Goal: Task Accomplishment & Management: Use online tool/utility

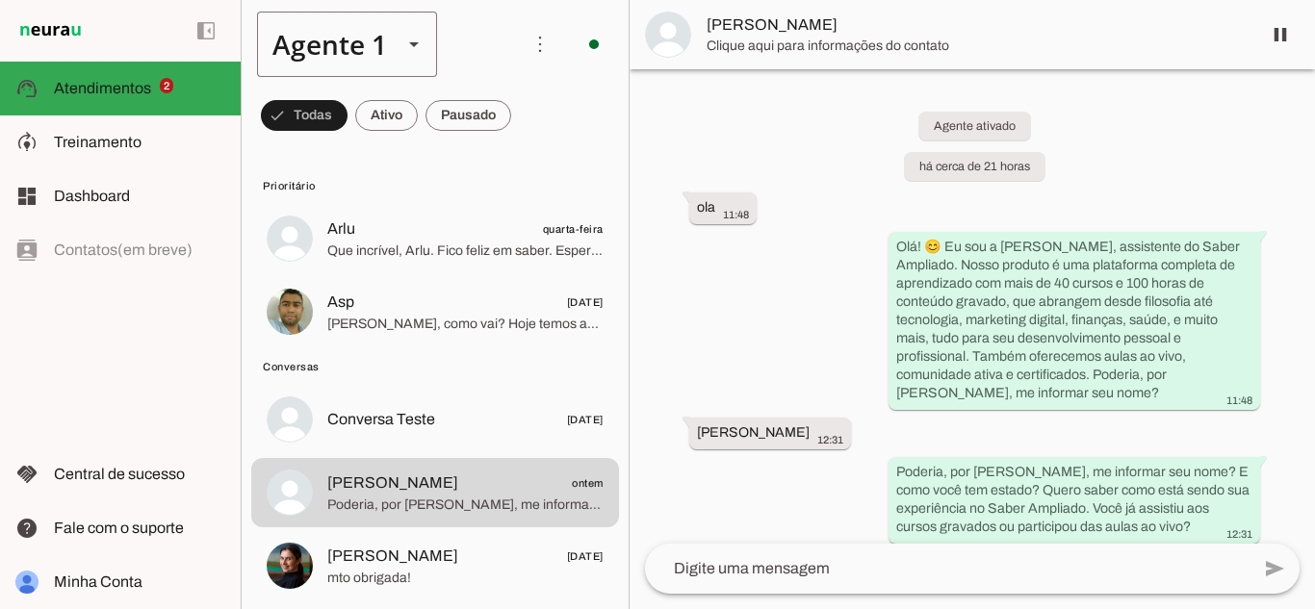
drag, startPoint x: 319, startPoint y: 50, endPoint x: 334, endPoint y: 58, distance: 17.2
click at [321, 48] on div "Agente 1" at bounding box center [322, 44] width 130 height 65
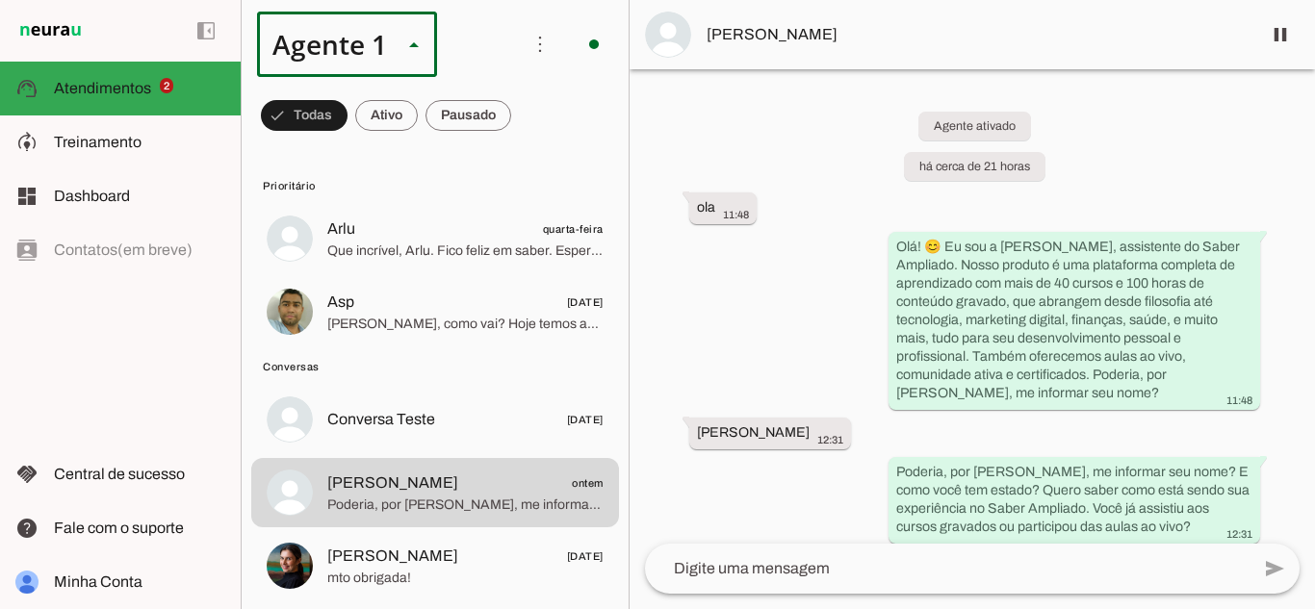
click at [514, 186] on md-item "Agente 2" at bounding box center [603, 177] width 179 height 54
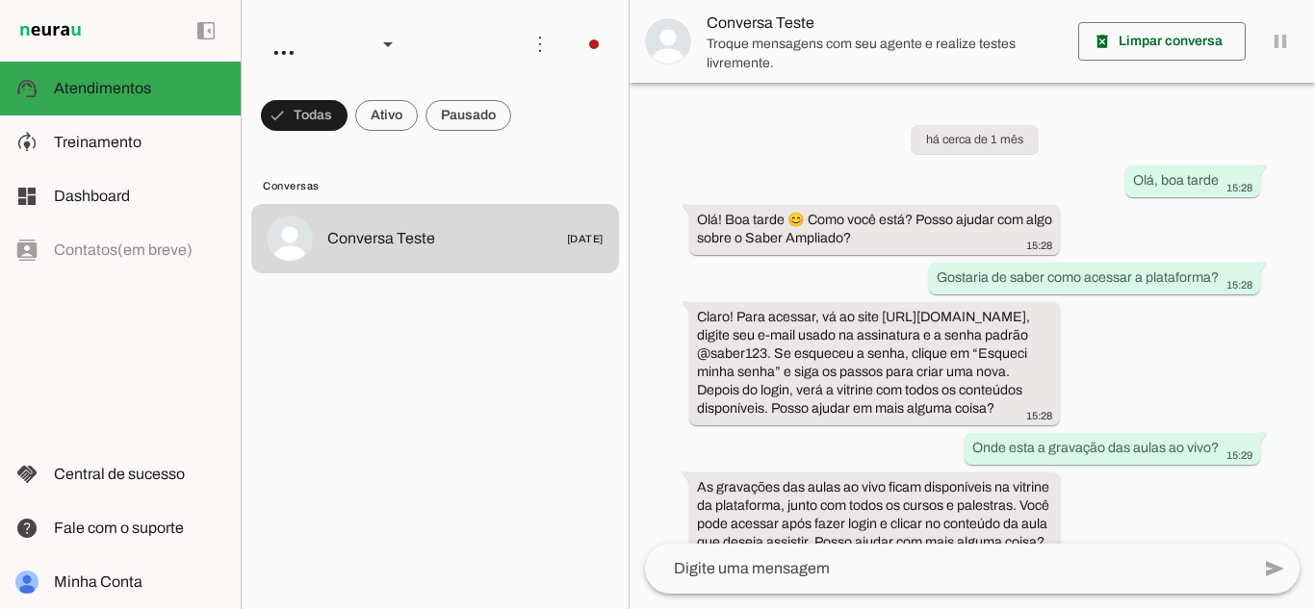
scroll to position [66, 0]
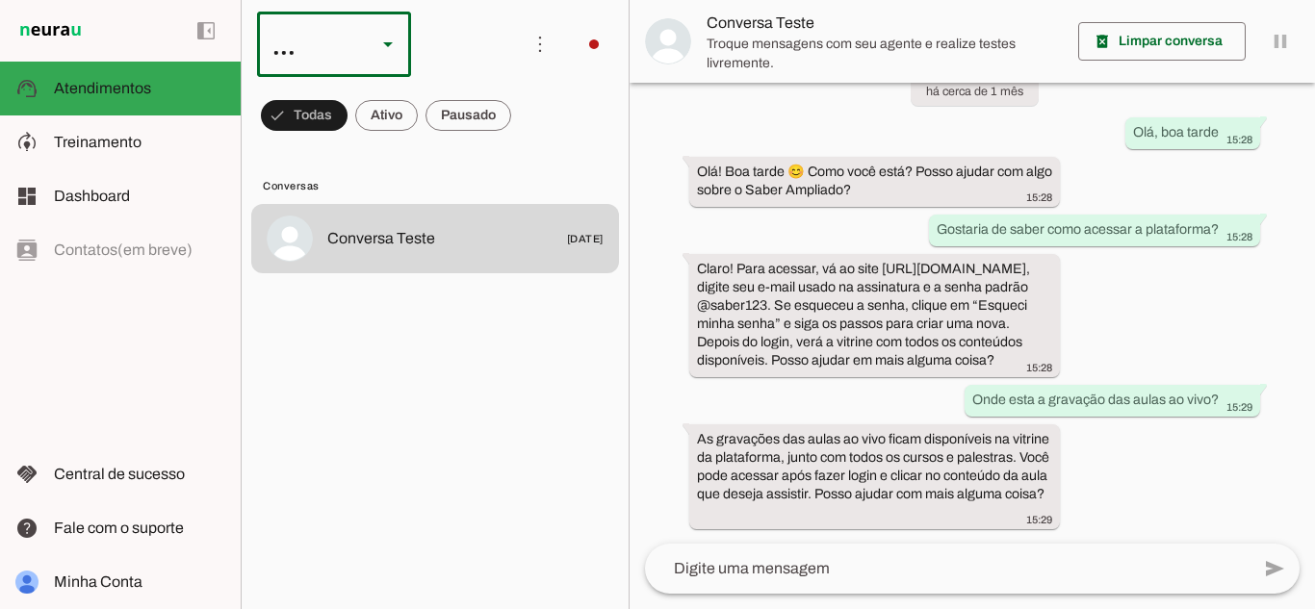
click at [371, 54] on div "..." at bounding box center [334, 44] width 154 height 65
click at [529, 219] on slot at bounding box center [590, 230] width 123 height 23
